Goal: Find specific page/section: Find specific page/section

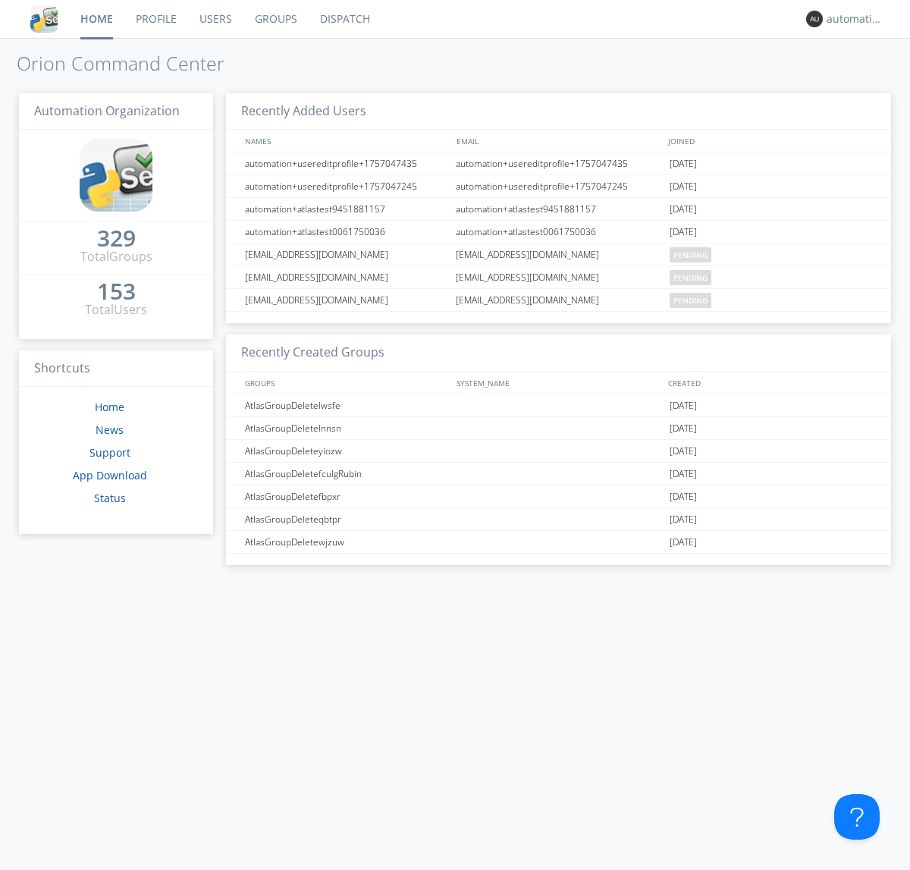
click at [344, 19] on link "Dispatch" at bounding box center [345, 19] width 73 height 38
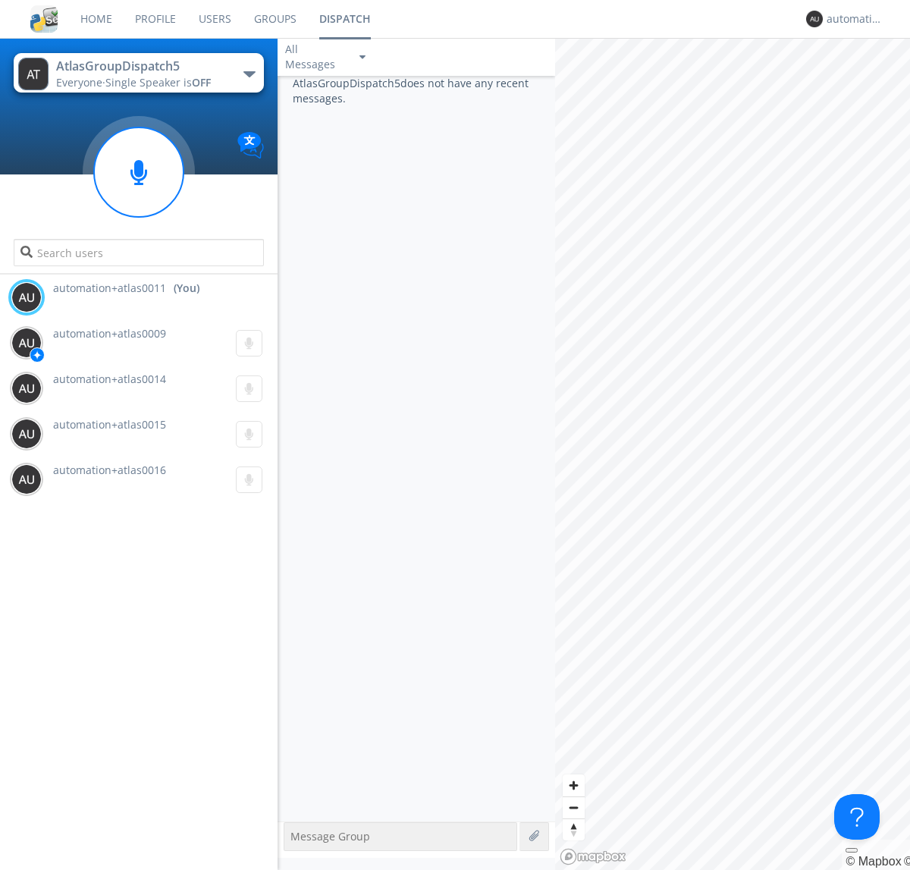
click at [249, 74] on div "button" at bounding box center [249, 74] width 12 height 6
click at [0, 0] on span "AtlasGroupDispatch6" at bounding box center [0, 0] width 0 height 0
click at [249, 74] on div "button" at bounding box center [249, 74] width 12 height 6
click at [0, 0] on span "AtlasGroupDispatch5" at bounding box center [0, 0] width 0 height 0
click at [851, 19] on div "automation+atlas0011" at bounding box center [855, 18] width 57 height 15
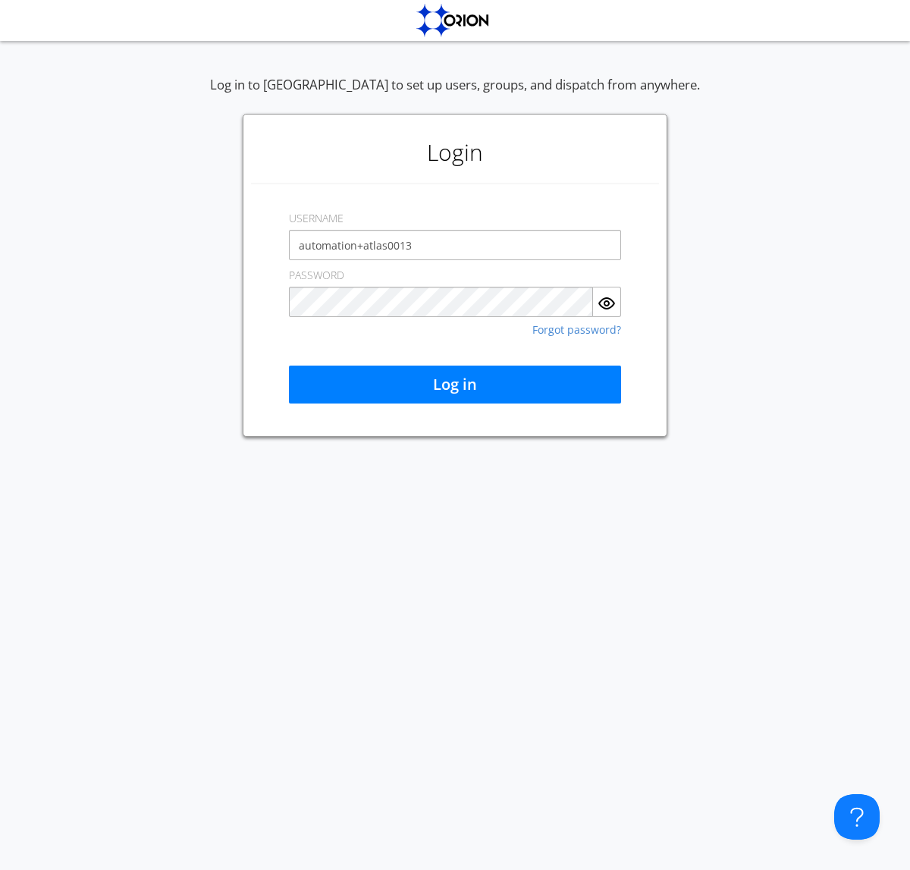
type input "automation+atlas0013"
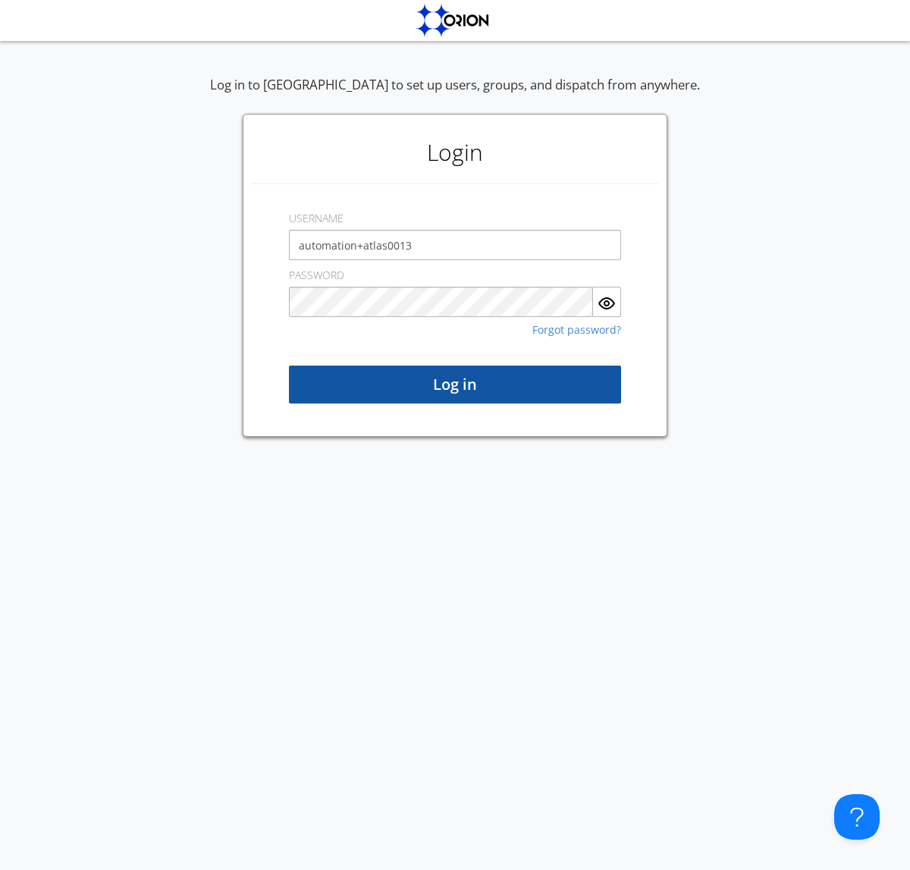
click at [455, 384] on button "Log in" at bounding box center [455, 385] width 332 height 38
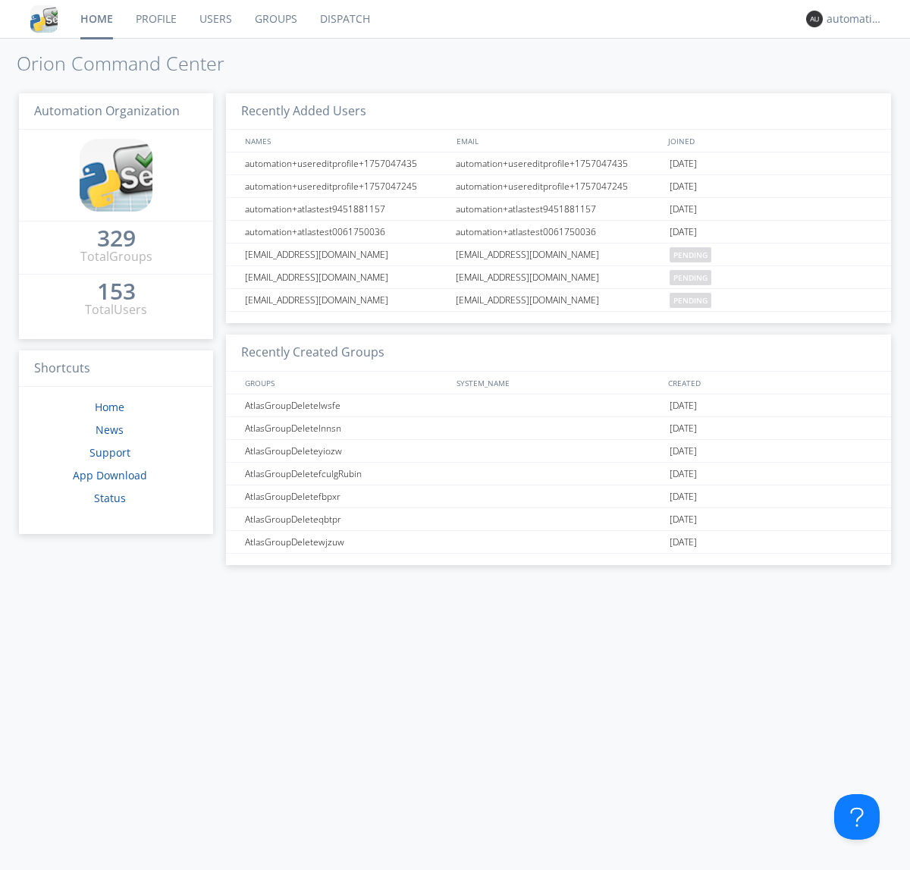
click at [344, 19] on link "Dispatch" at bounding box center [345, 19] width 73 height 38
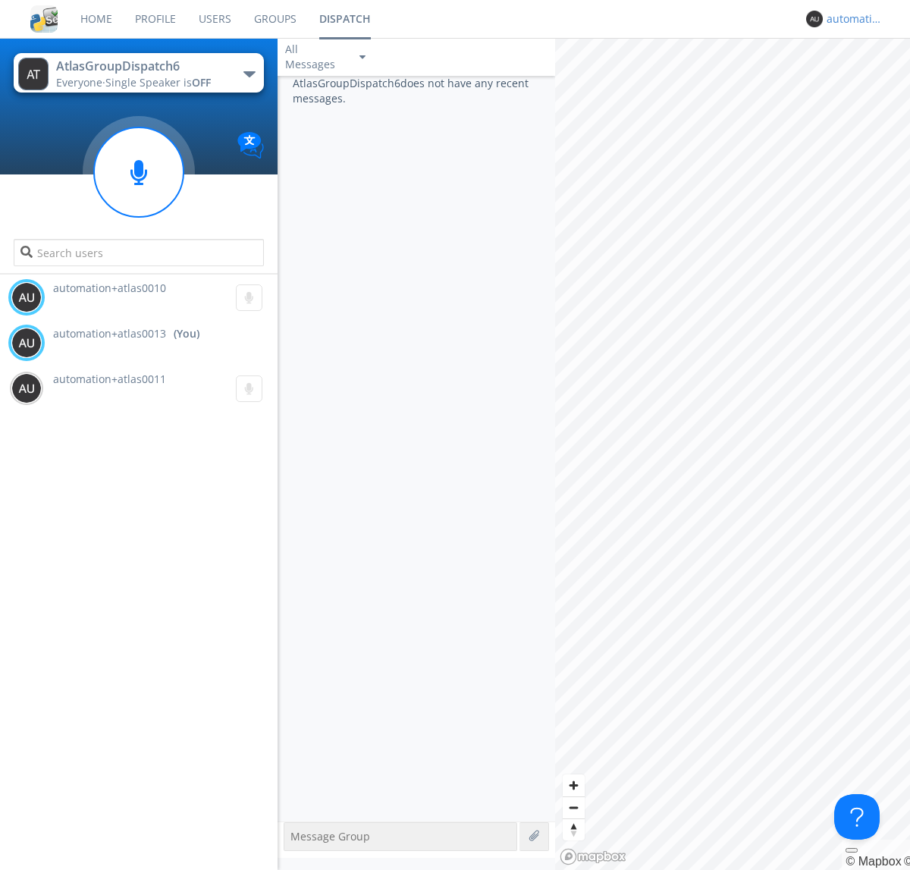
click at [851, 19] on div "automation+atlas0013" at bounding box center [855, 18] width 57 height 15
